Goal: Information Seeking & Learning: Learn about a topic

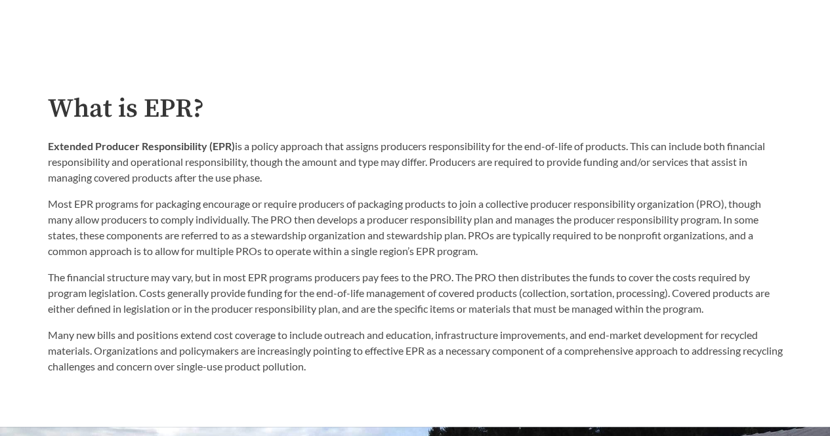
scroll to position [722, 0]
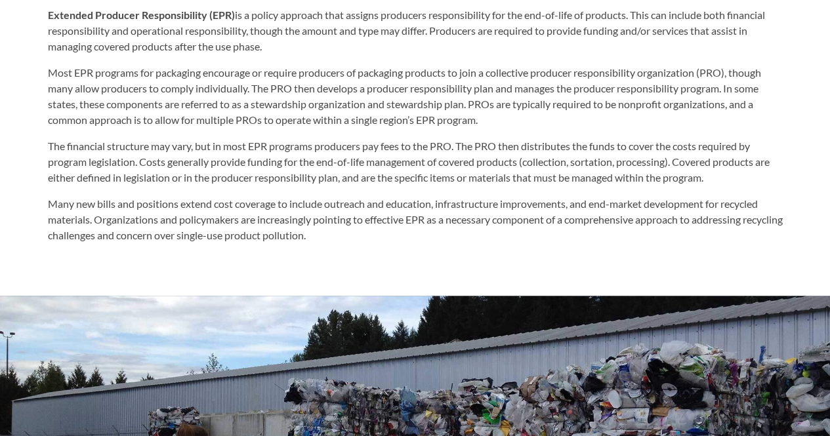
click at [464, 339] on div at bounding box center [415, 427] width 830 height 262
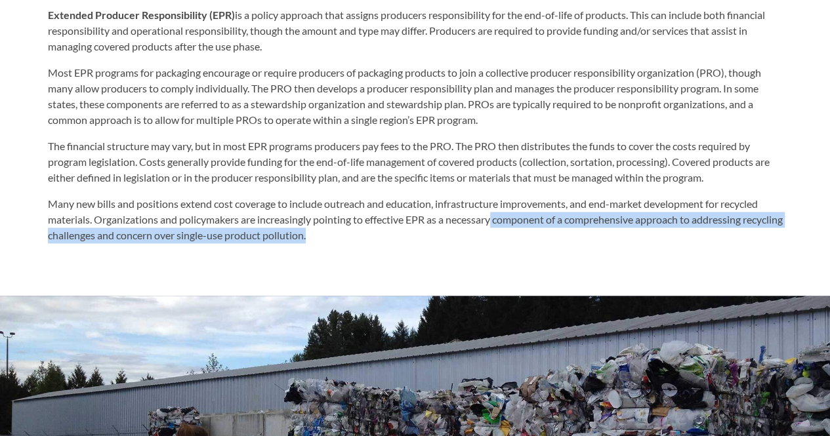
drag, startPoint x: 498, startPoint y: 225, endPoint x: 646, endPoint y: 233, distance: 147.8
click at [646, 233] on p "Many new bills and positions extend cost coverage to include outreach and educa…" at bounding box center [415, 219] width 735 height 47
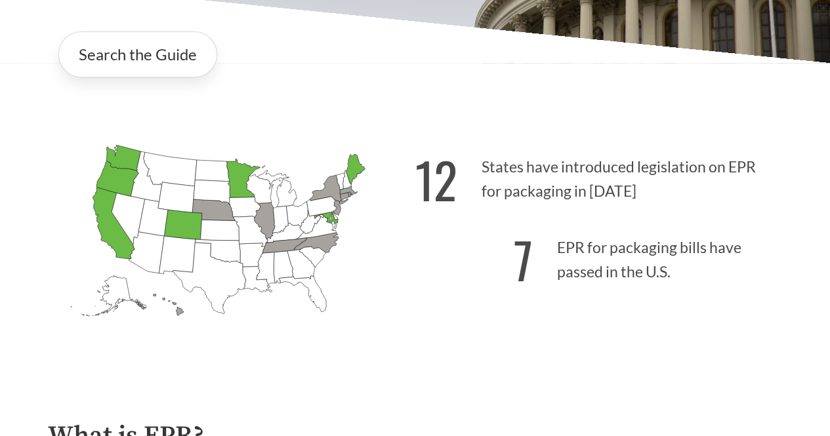
scroll to position [328, 0]
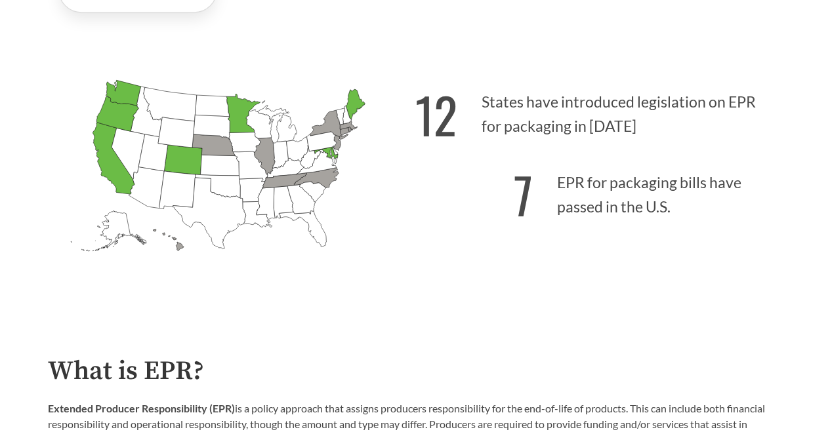
click at [485, 214] on p "7 EPR for packaging bills have passed in the U.S." at bounding box center [598, 191] width 367 height 81
drag, startPoint x: 451, startPoint y: 96, endPoint x: 451, endPoint y: 126, distance: 30.2
click at [451, 98] on strong "12" at bounding box center [436, 114] width 42 height 73
drag, startPoint x: 322, startPoint y: 157, endPoint x: 303, endPoint y: 201, distance: 48.5
click at [321, 158] on icon "[US_STATE] Introduced:" at bounding box center [316, 163] width 41 height 23
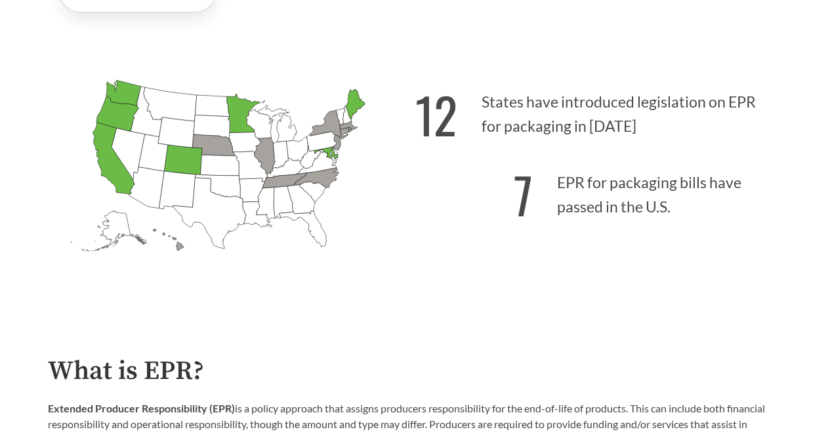
click at [300, 211] on icon "[US_STATE] Introduced:" at bounding box center [301, 199] width 28 height 30
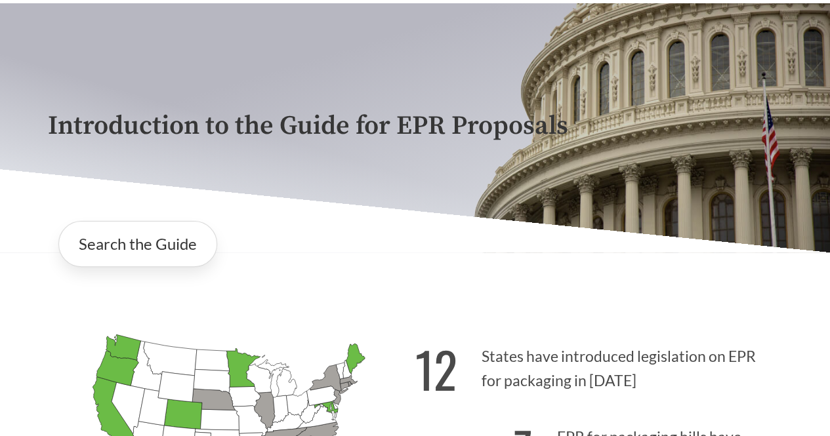
scroll to position [66, 0]
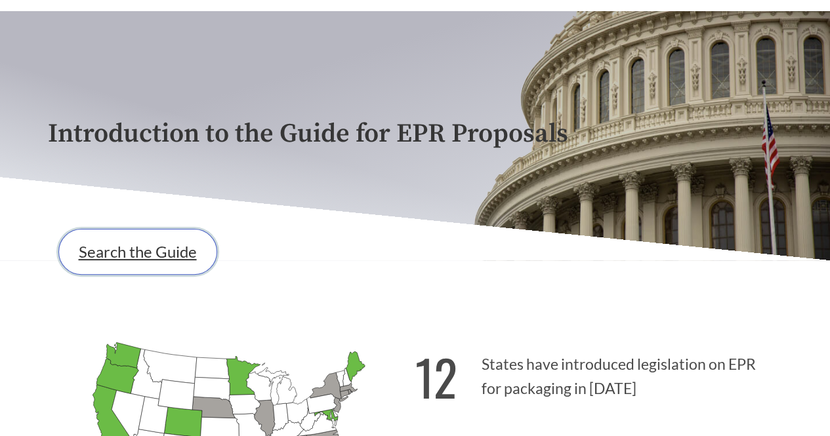
click at [169, 239] on link "Search the Guide" at bounding box center [137, 252] width 159 height 46
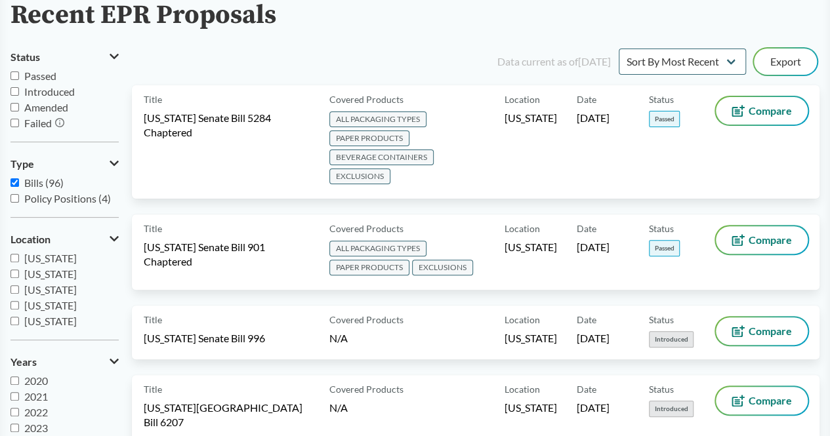
scroll to position [66, 0]
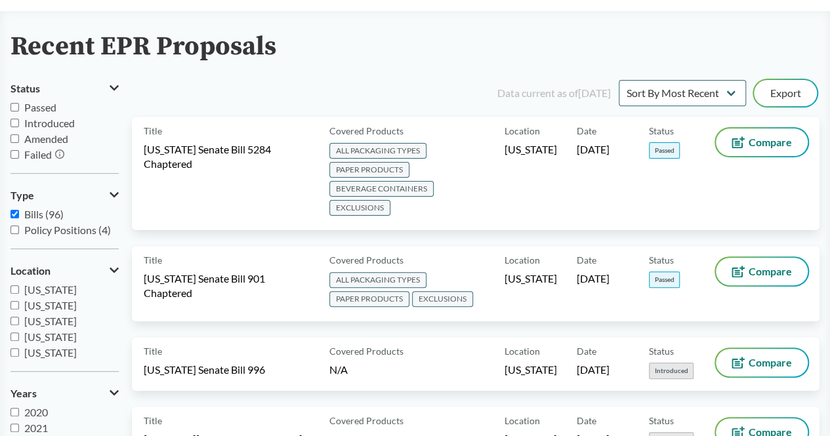
click at [45, 126] on span "Introduced" at bounding box center [49, 123] width 51 height 12
click at [19, 126] on input "Introduced" at bounding box center [14, 123] width 9 height 9
checkbox input "true"
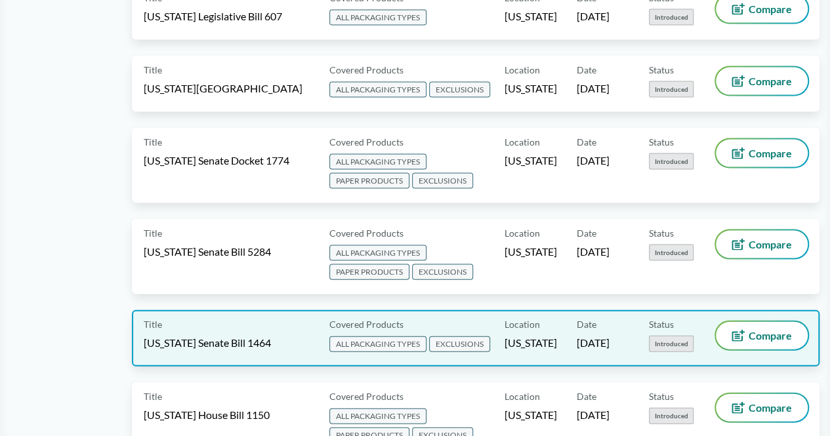
scroll to position [1378, 0]
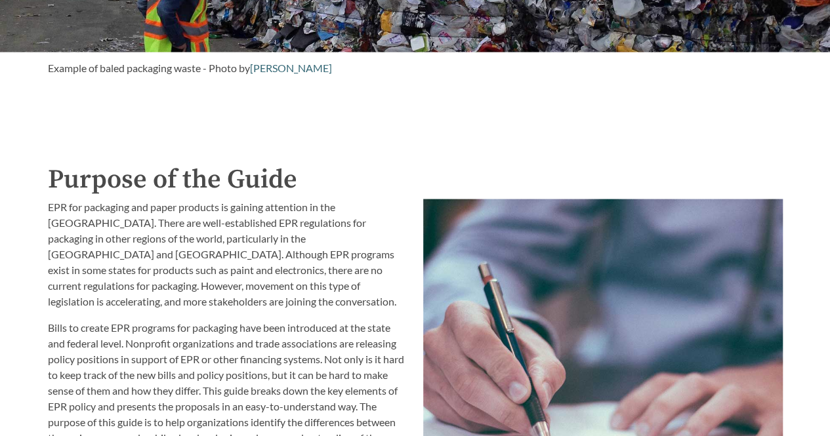
scroll to position [1378, 0]
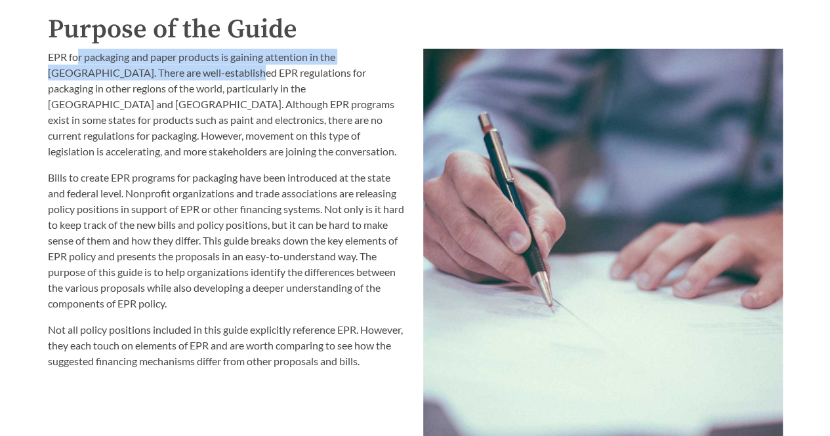
drag, startPoint x: 76, startPoint y: 60, endPoint x: 178, endPoint y: 72, distance: 103.0
click at [178, 72] on p "EPR for packaging and paper products is gaining attention in the [GEOGRAPHIC_DA…" at bounding box center [228, 104] width 360 height 110
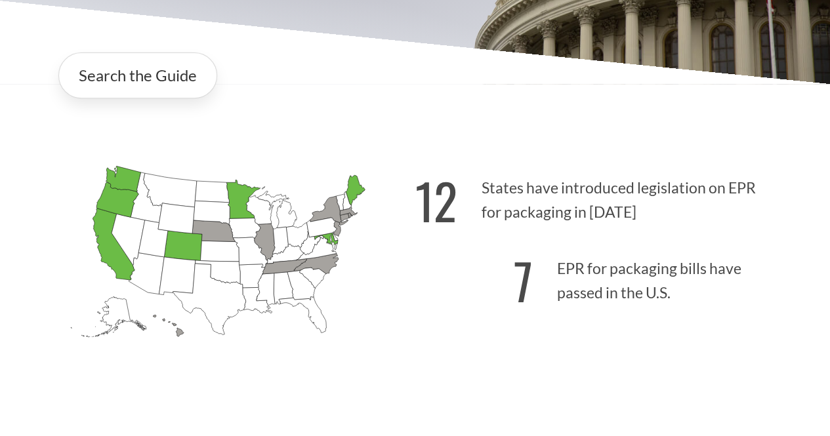
scroll to position [350, 0]
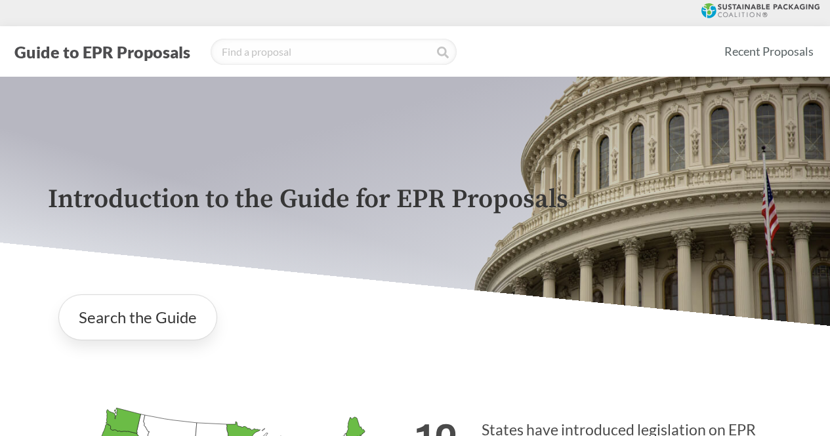
scroll to position [262, 0]
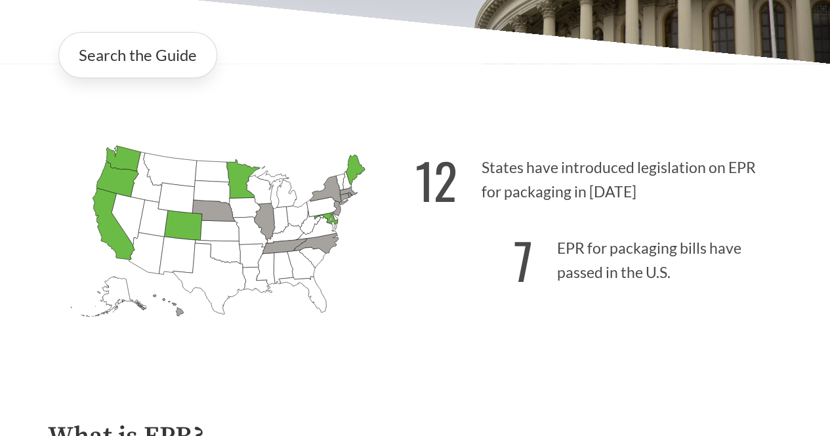
drag, startPoint x: 534, startPoint y: 190, endPoint x: 537, endPoint y: 205, distance: 15.3
click at [534, 195] on p "12 States have introduced legislation on EPR for packaging in 2025" at bounding box center [598, 176] width 367 height 81
click at [325, 199] on icon "[US_STATE] Introduced: 3" at bounding box center [329, 191] width 38 height 30
click at [217, 199] on icon "[US_STATE] Introduced:" at bounding box center [211, 192] width 36 height 24
click at [226, 216] on icon "[US_STATE] Introduced: 1" at bounding box center [213, 211] width 43 height 22
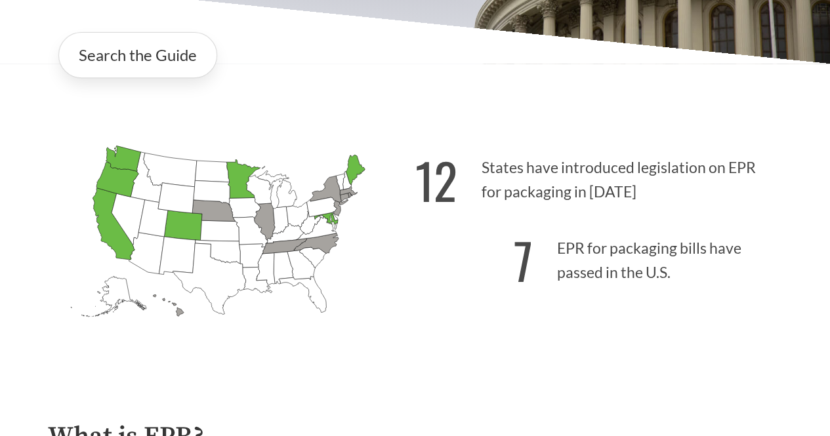
click at [239, 218] on icon "[US_STATE] Introduced:" at bounding box center [243, 207] width 31 height 21
click at [209, 210] on icon "[US_STATE] Introduced: 1" at bounding box center [213, 211] width 43 height 22
click at [209, 208] on icon "[US_STATE] Introduced: 1" at bounding box center [213, 211] width 43 height 22
click at [343, 205] on icon "[US_STATE] Introduced: 3" at bounding box center [329, 191] width 38 height 30
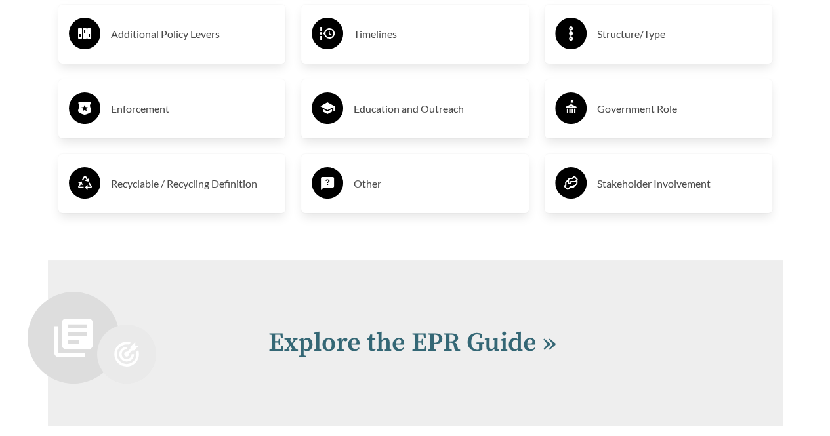
scroll to position [2517, 0]
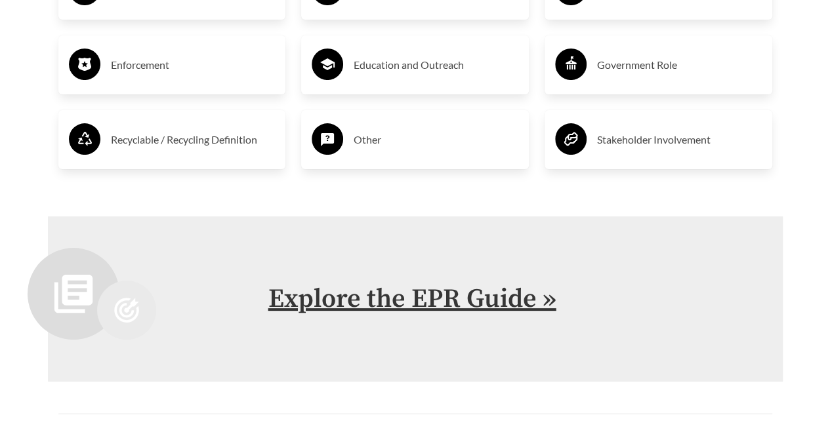
click at [434, 304] on link "Explore the EPR Guide »" at bounding box center [412, 299] width 288 height 33
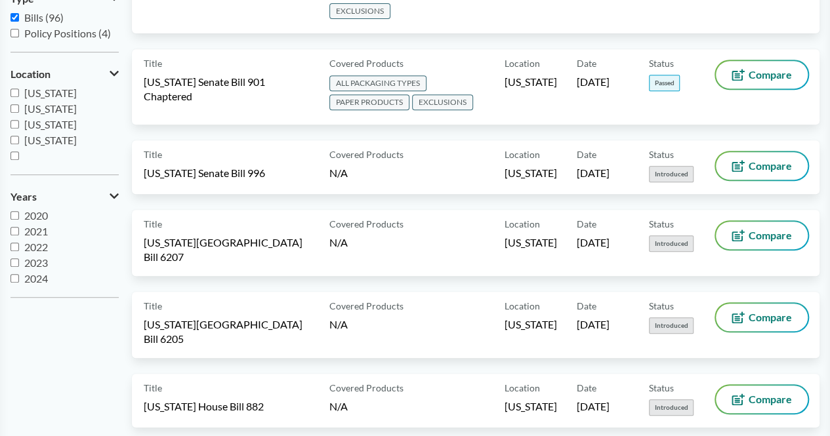
scroll to position [16, 0]
click at [14, 262] on input "2024" at bounding box center [14, 262] width 9 height 9
checkbox input "true"
click at [13, 276] on input "2025" at bounding box center [14, 278] width 9 height 9
checkbox input "true"
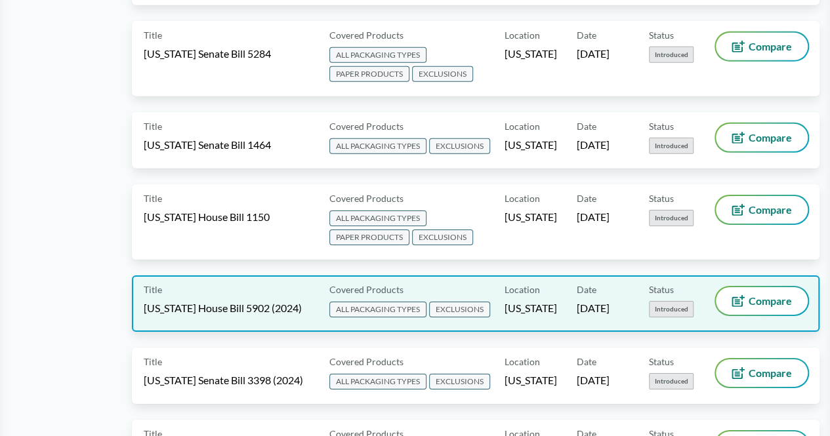
scroll to position [1968, 0]
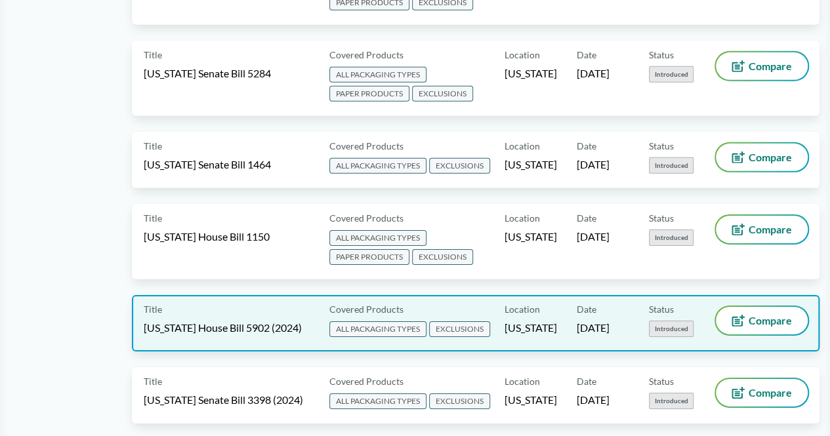
click at [245, 295] on div "Title Michigan House Bill 5902 (2024) Covered Products ALL PACKAGING TYPES EXCL…" at bounding box center [476, 323] width 688 height 56
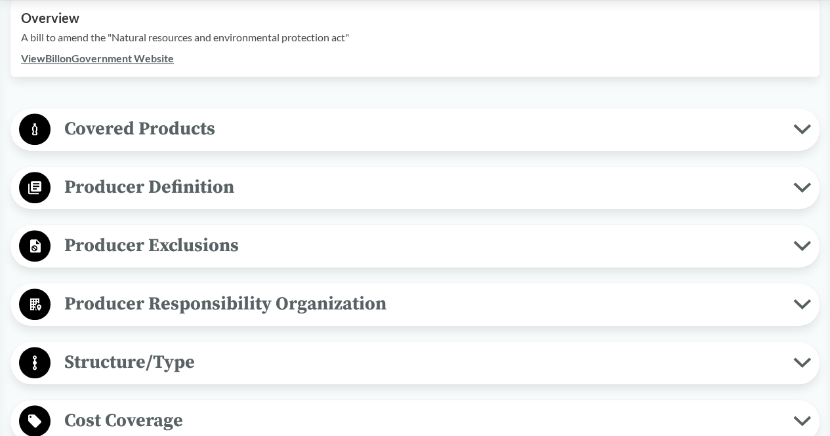
scroll to position [459, 0]
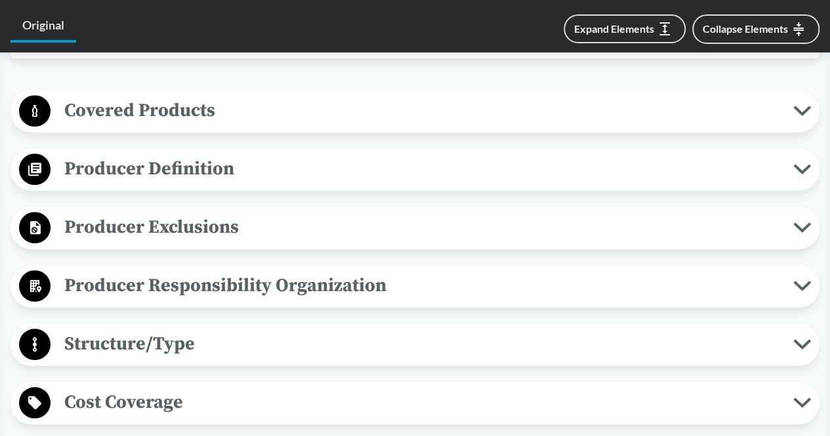
click at [203, 117] on span "Covered Products" at bounding box center [422, 111] width 743 height 30
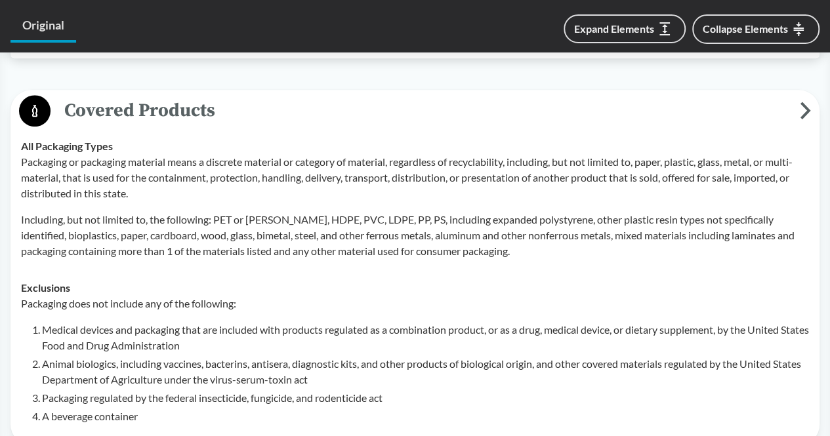
click at [205, 102] on span "Covered Products" at bounding box center [425, 111] width 749 height 30
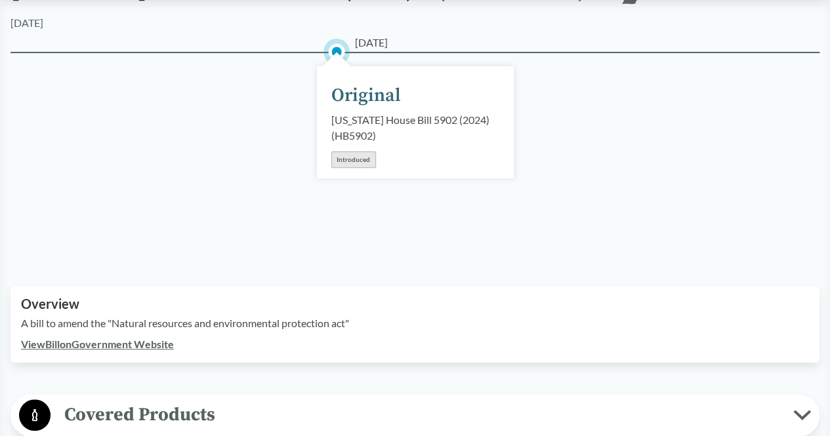
scroll to position [24, 0]
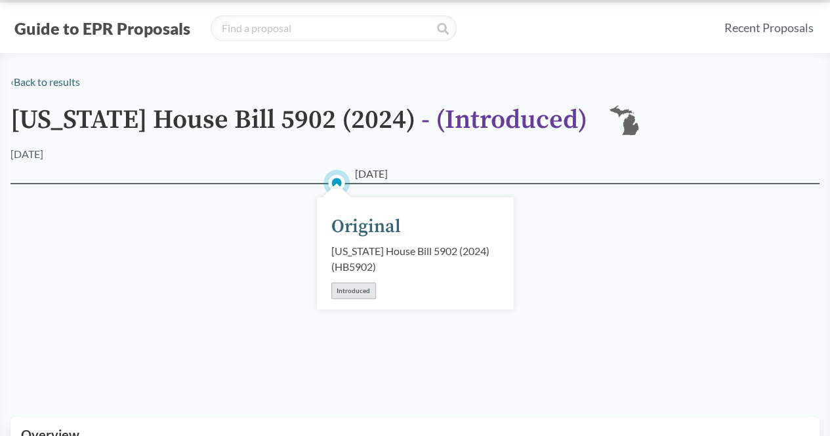
click at [361, 296] on div "Introduced" at bounding box center [353, 291] width 45 height 16
click at [358, 285] on div "Introduced" at bounding box center [353, 291] width 45 height 16
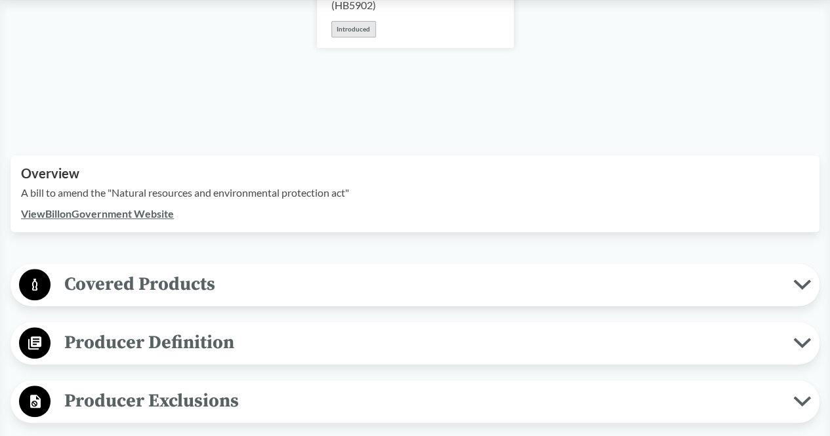
scroll to position [286, 0]
click at [177, 289] on span "Covered Products" at bounding box center [422, 284] width 743 height 30
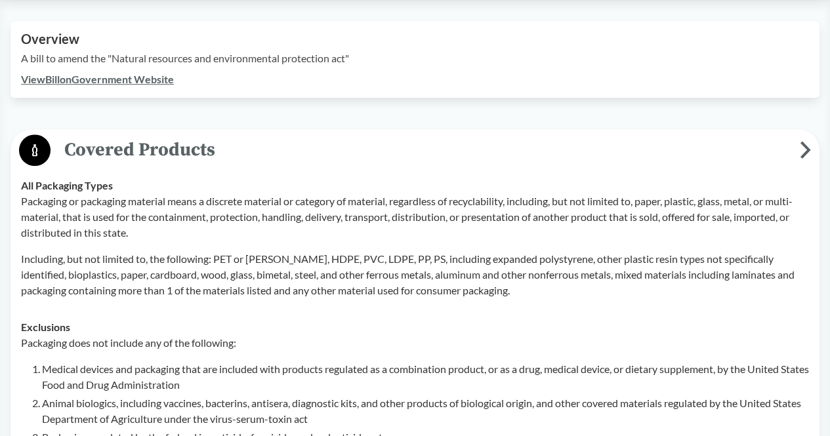
scroll to position [614, 0]
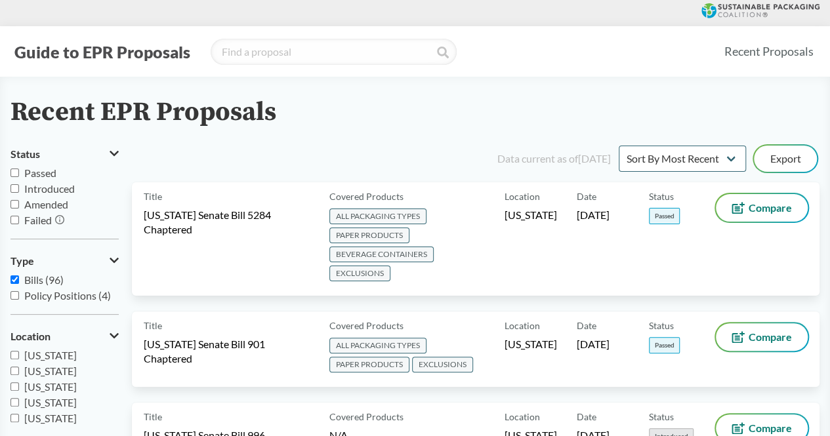
click at [49, 191] on span "Introduced" at bounding box center [49, 188] width 51 height 12
click at [19, 191] on input "Introduced" at bounding box center [14, 188] width 9 height 9
checkbox input "true"
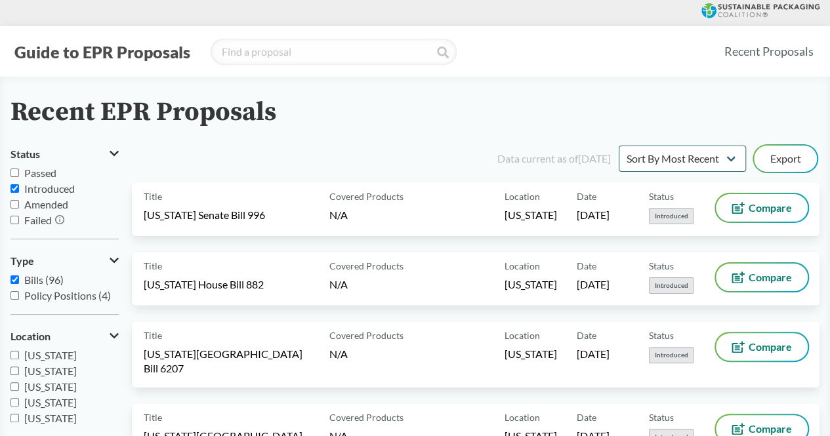
click at [37, 208] on span "Amended" at bounding box center [46, 204] width 44 height 12
click at [19, 208] on input "Amended" at bounding box center [14, 204] width 9 height 9
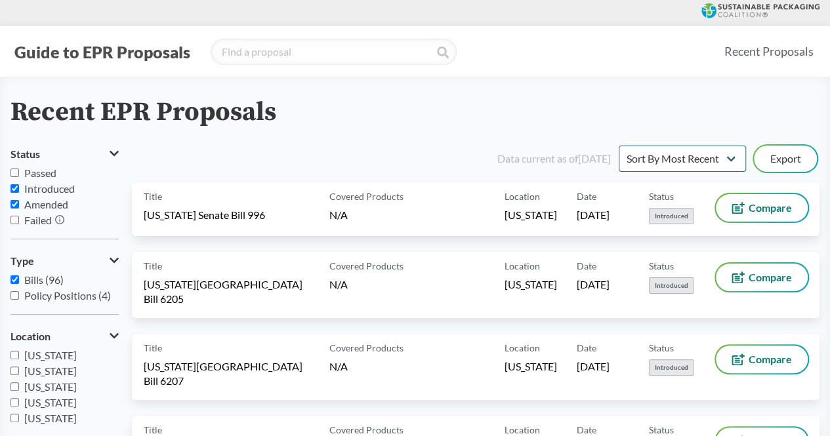
click at [36, 211] on span "Amended" at bounding box center [46, 204] width 44 height 12
click at [19, 209] on input "Amended" at bounding box center [14, 204] width 9 height 9
checkbox input "false"
click at [39, 192] on span "Introduced" at bounding box center [49, 188] width 51 height 12
click at [19, 192] on input "Introduced" at bounding box center [14, 188] width 9 height 9
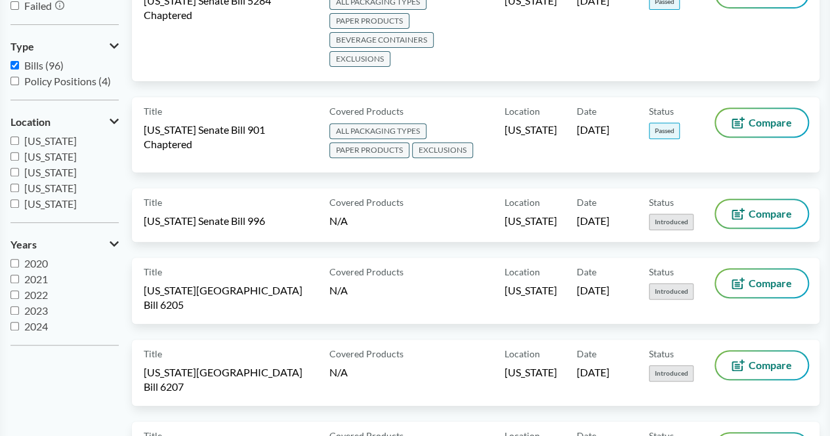
scroll to position [131, 0]
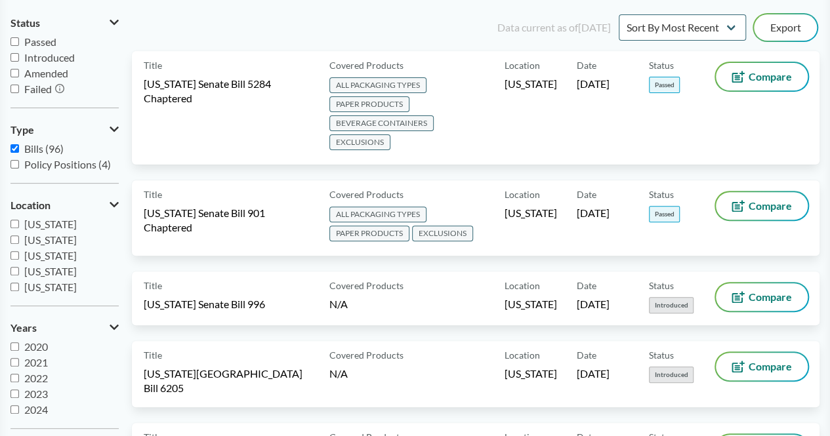
drag, startPoint x: 45, startPoint y: 49, endPoint x: 41, endPoint y: 64, distance: 15.0
click at [42, 63] on label "Introduced" at bounding box center [64, 58] width 108 height 16
click at [19, 62] on input "Introduced" at bounding box center [14, 57] width 9 height 9
checkbox input "true"
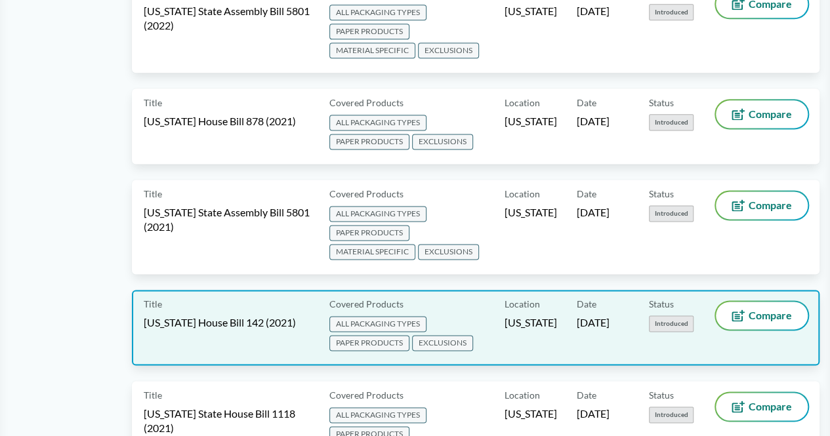
scroll to position [3411, 0]
